Goal: Information Seeking & Learning: Learn about a topic

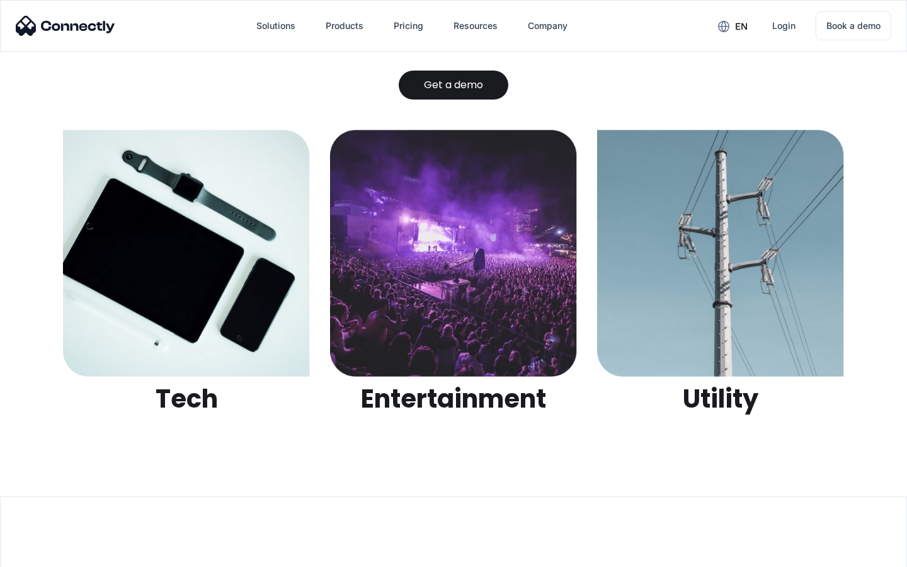
scroll to position [3976, 0]
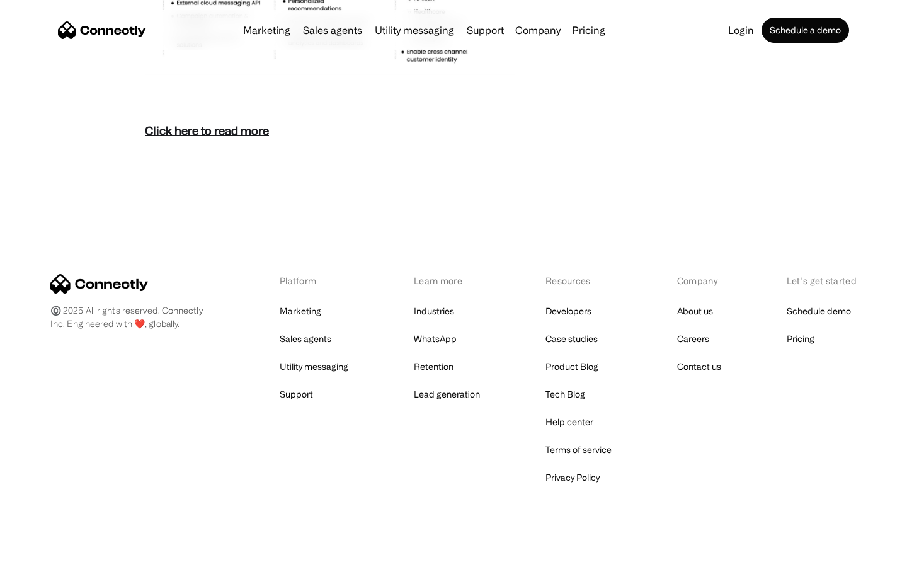
scroll to position [5464, 0]
